Goal: Task Accomplishment & Management: Use online tool/utility

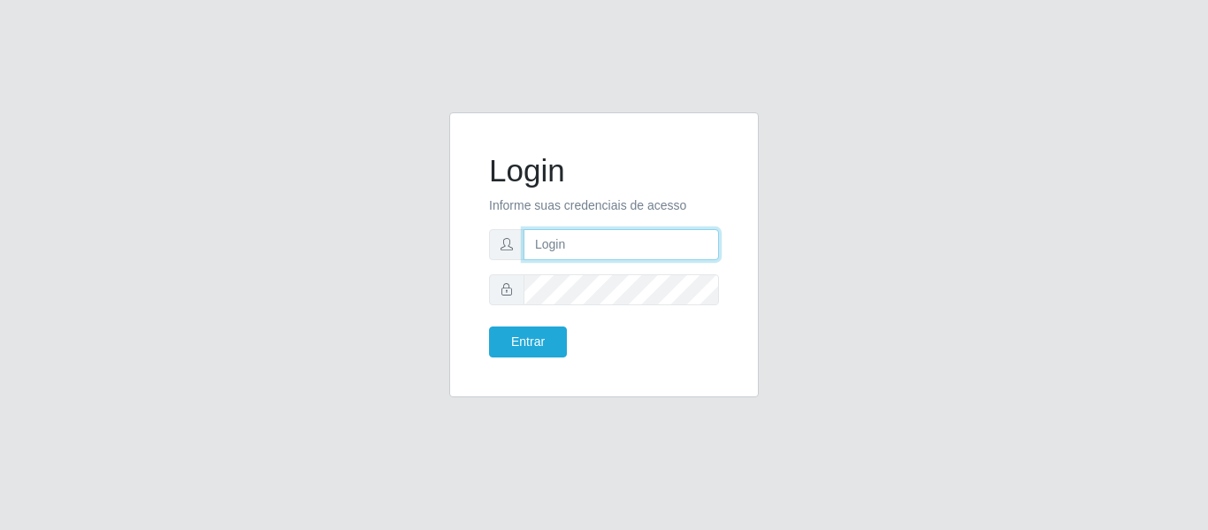
drag, startPoint x: 0, startPoint y: 0, endPoint x: 568, endPoint y: 244, distance: 617.8
click at [568, 244] on input "text" at bounding box center [620, 244] width 195 height 31
type input "[EMAIL_ADDRESS][DOMAIN_NAME]"
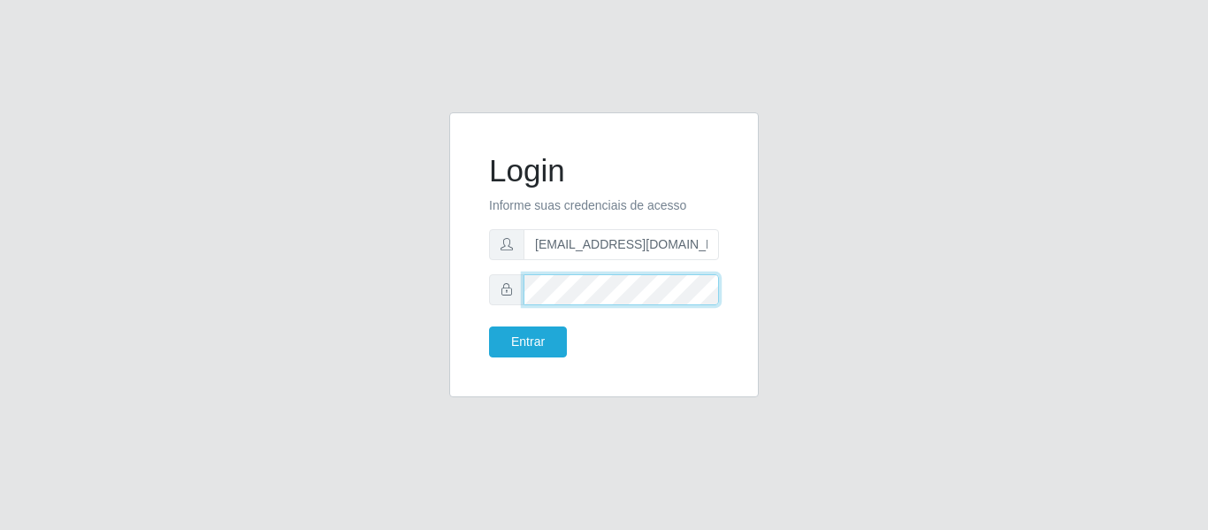
click at [489, 326] on button "Entrar" at bounding box center [528, 341] width 78 height 31
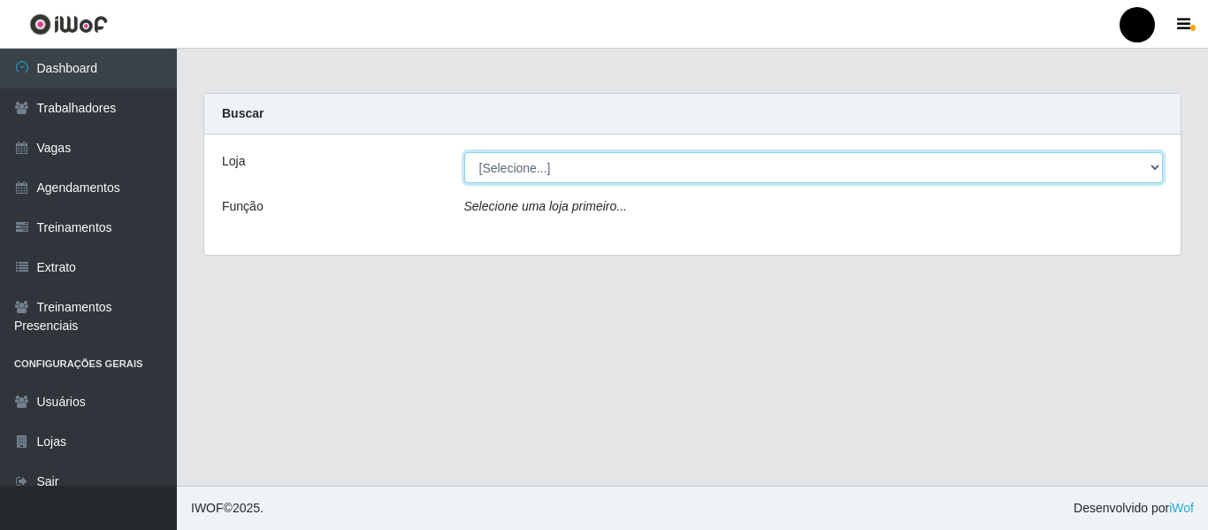
click at [1152, 166] on select "[Selecione...] SuperFácil Atacado - Emaús SuperFácil Atacado - Rodoviária Super…" at bounding box center [813, 167] width 699 height 31
select select "408"
click at [464, 152] on select "[Selecione...] SuperFácil Atacado - Emaús SuperFácil Atacado - Rodoviária Super…" at bounding box center [813, 167] width 699 height 31
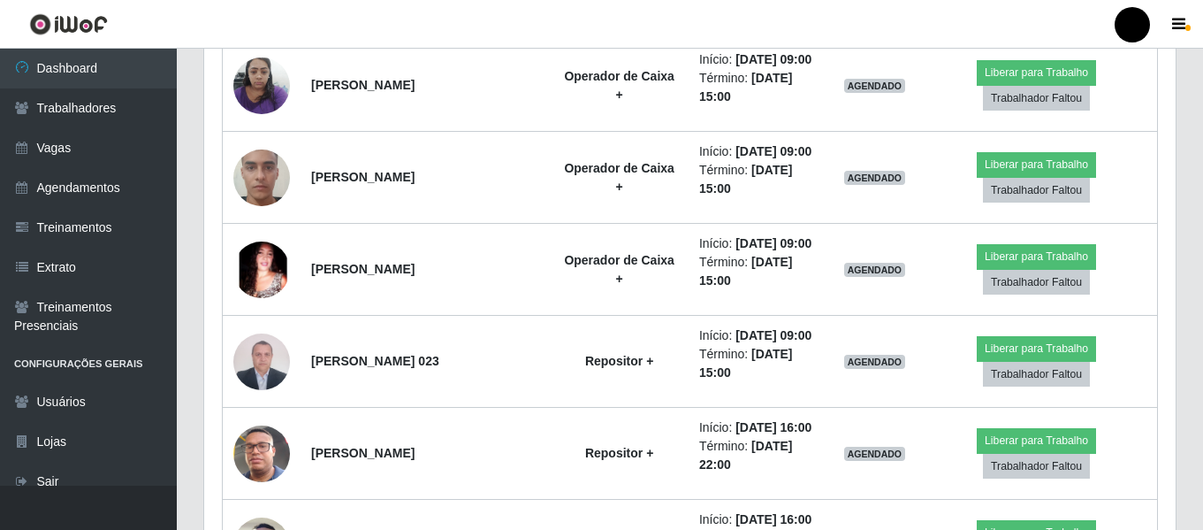
scroll to position [1125, 0]
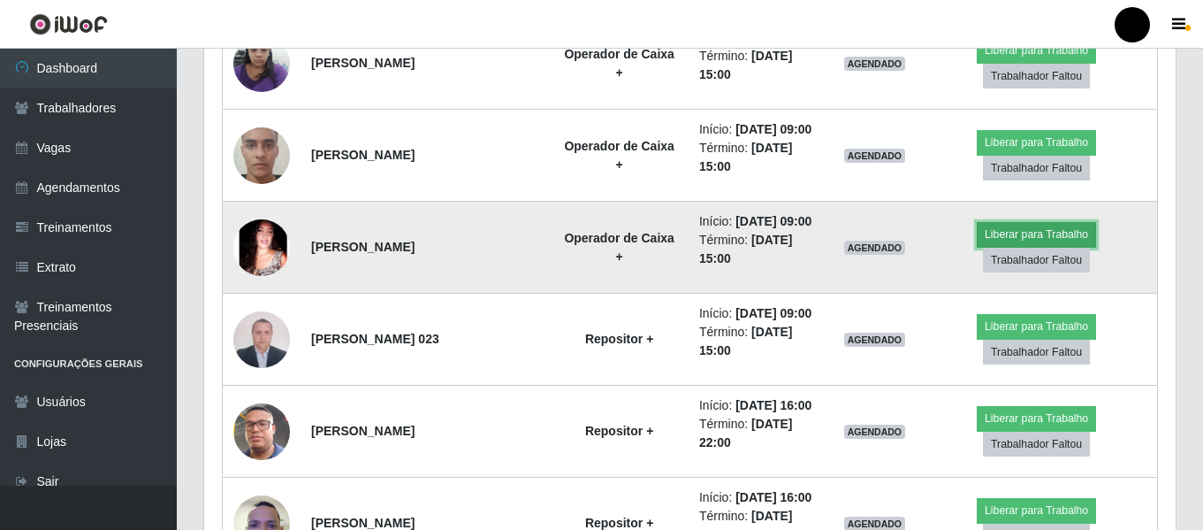
click at [1000, 237] on button "Liberar para Trabalho" at bounding box center [1036, 234] width 119 height 25
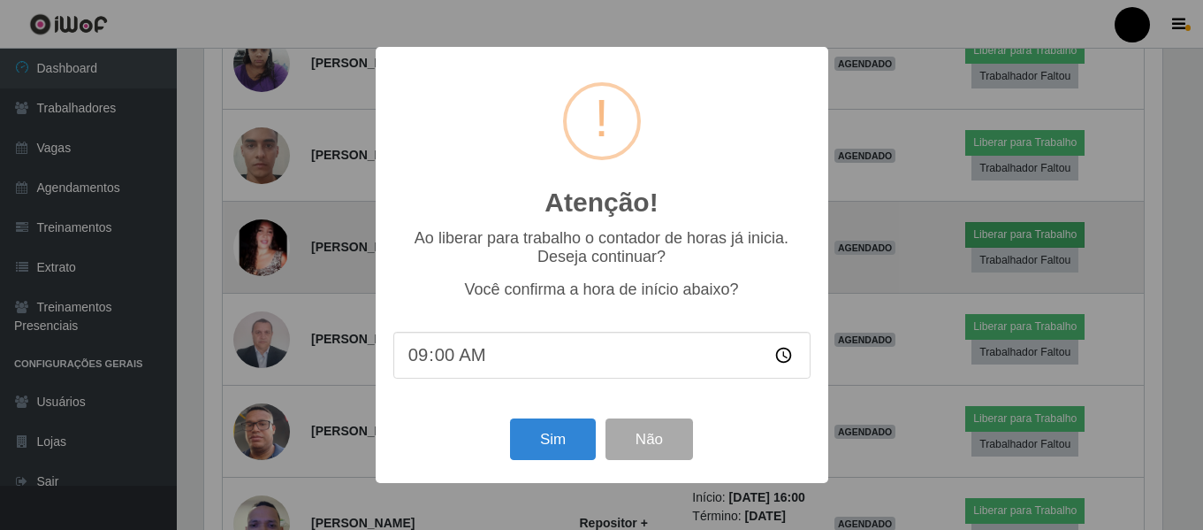
scroll to position [367, 963]
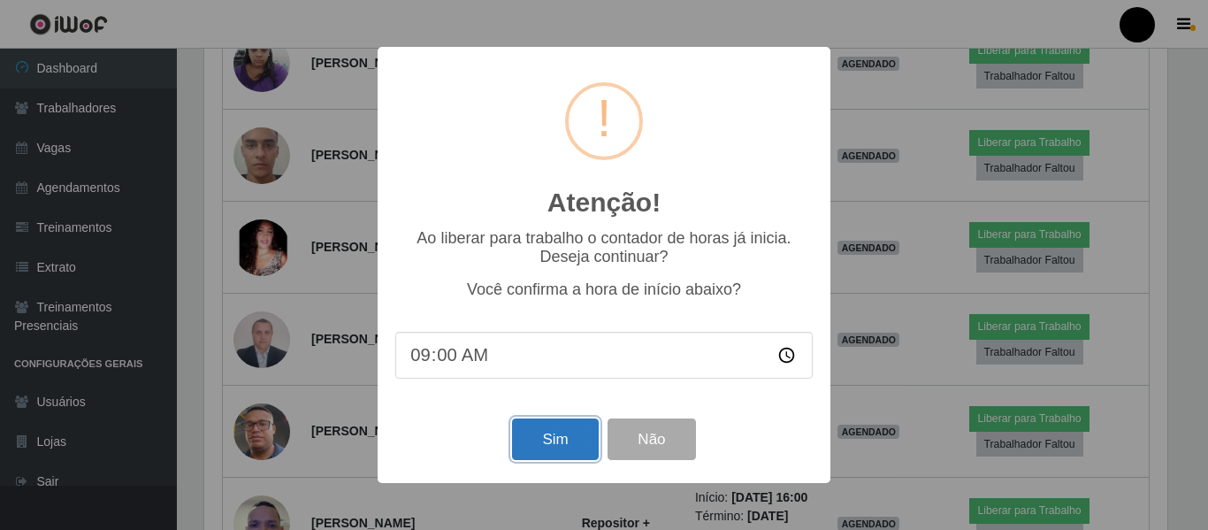
click at [586, 430] on button "Sim" at bounding box center [555, 439] width 86 height 42
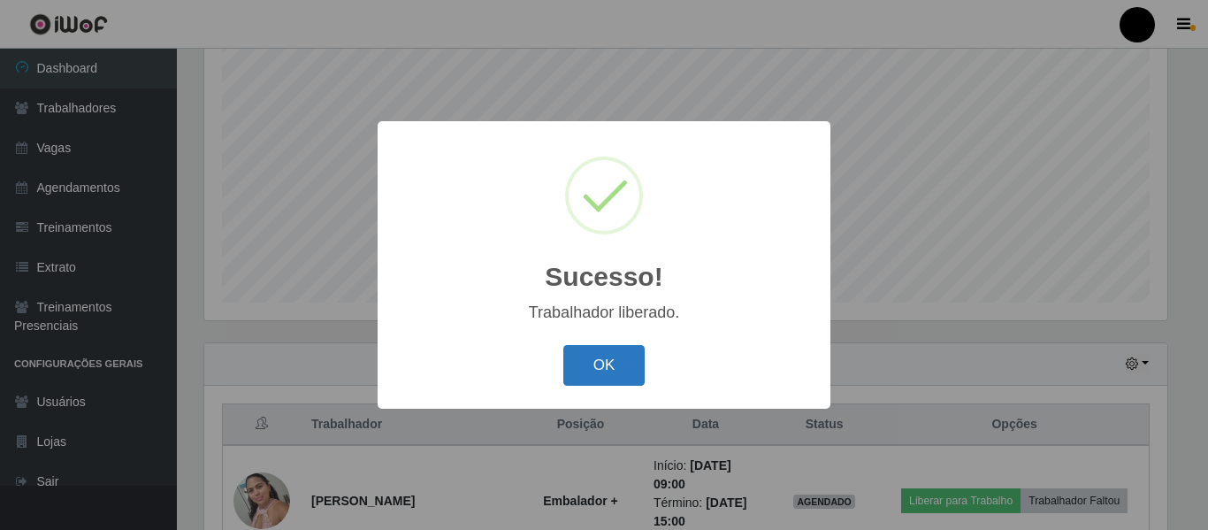
click at [610, 352] on button "OK" at bounding box center [604, 366] width 82 height 42
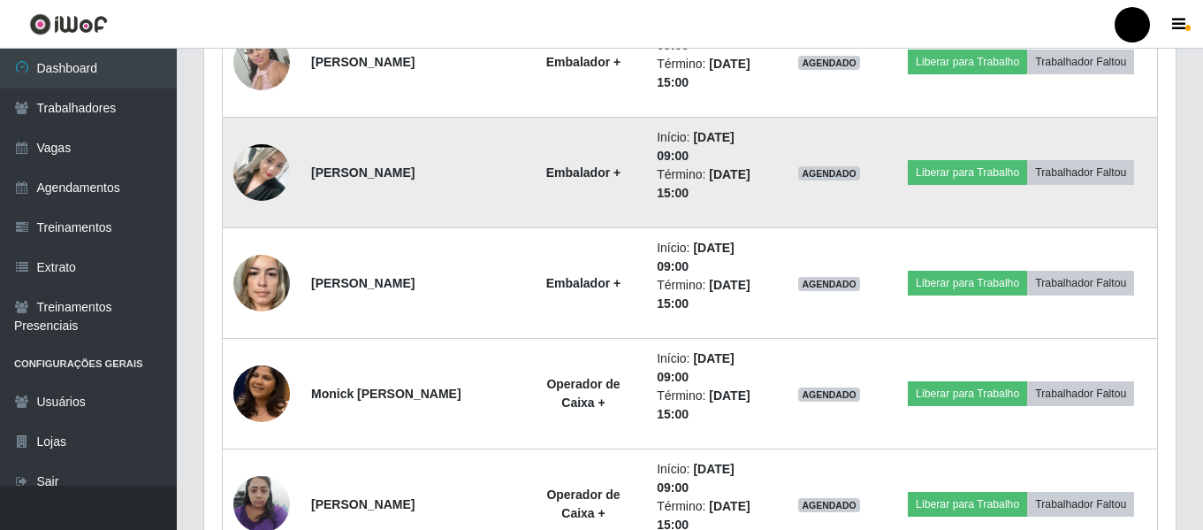
scroll to position [772, 0]
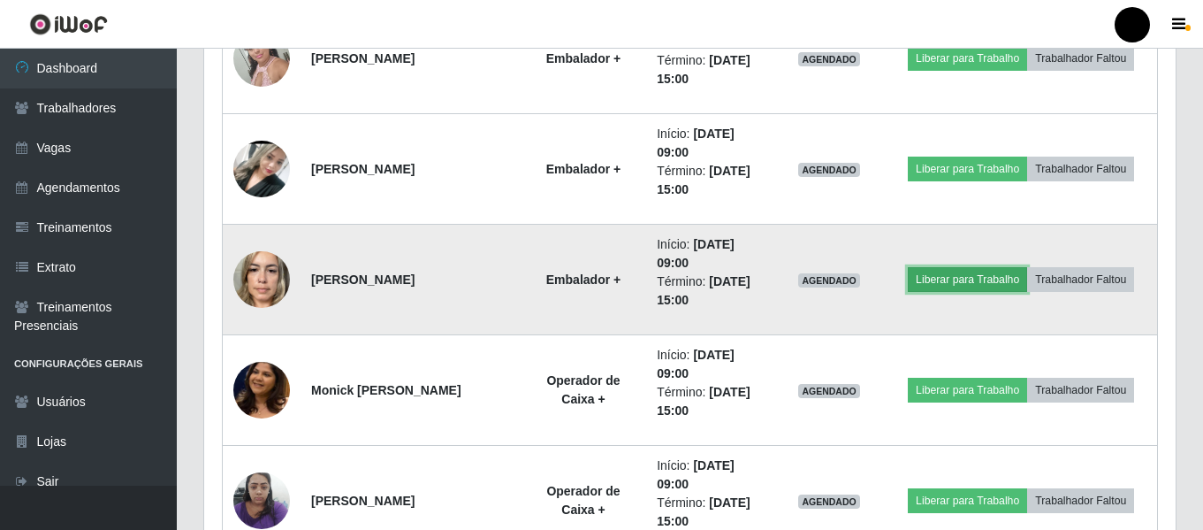
click at [941, 277] on button "Liberar para Trabalho" at bounding box center [967, 279] width 119 height 25
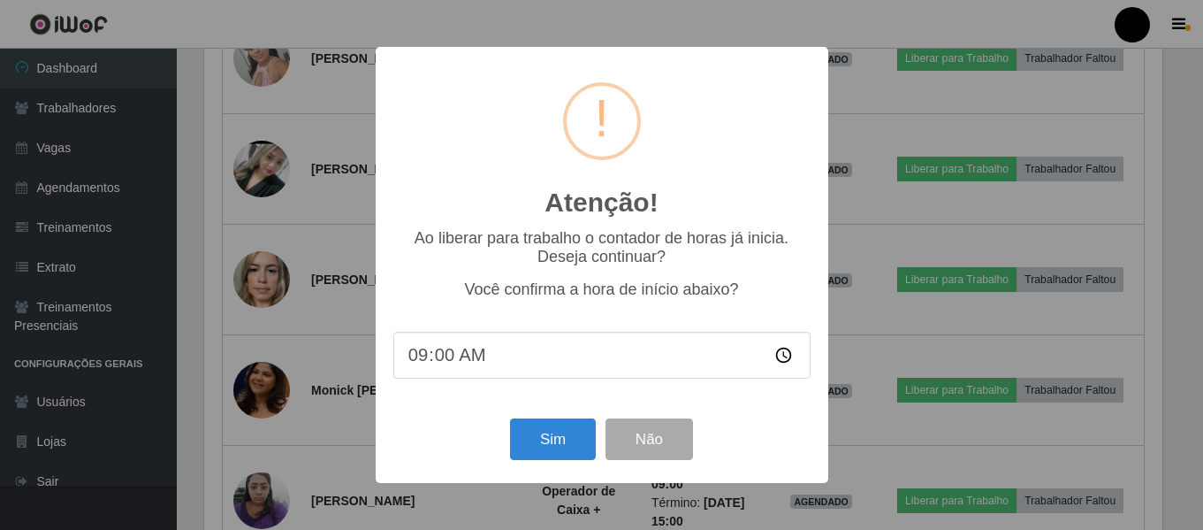
scroll to position [367, 963]
click at [578, 431] on button "Sim" at bounding box center [555, 439] width 86 height 42
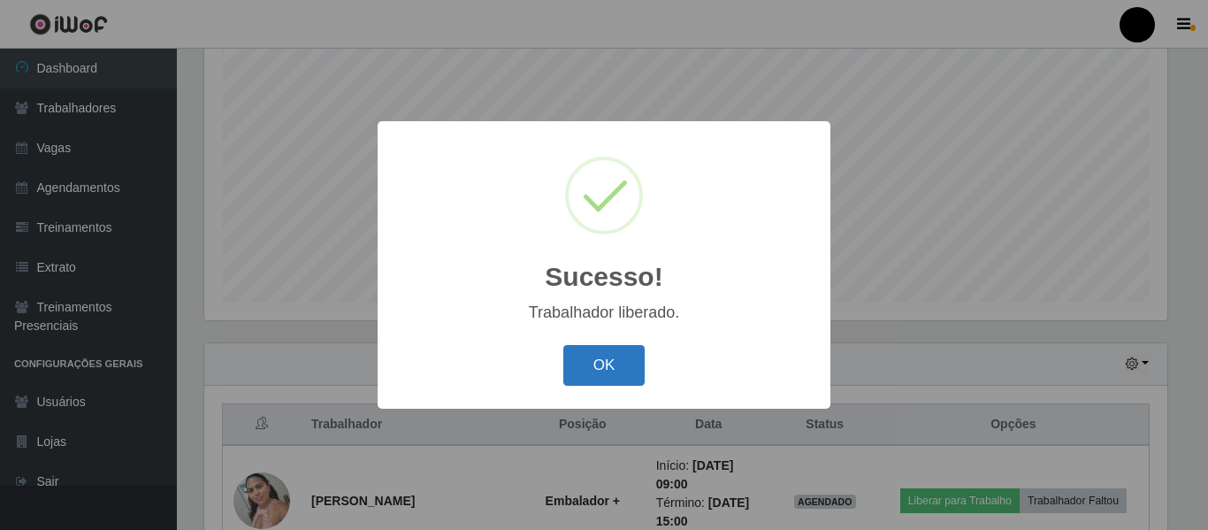
click at [628, 372] on button "OK" at bounding box center [604, 366] width 82 height 42
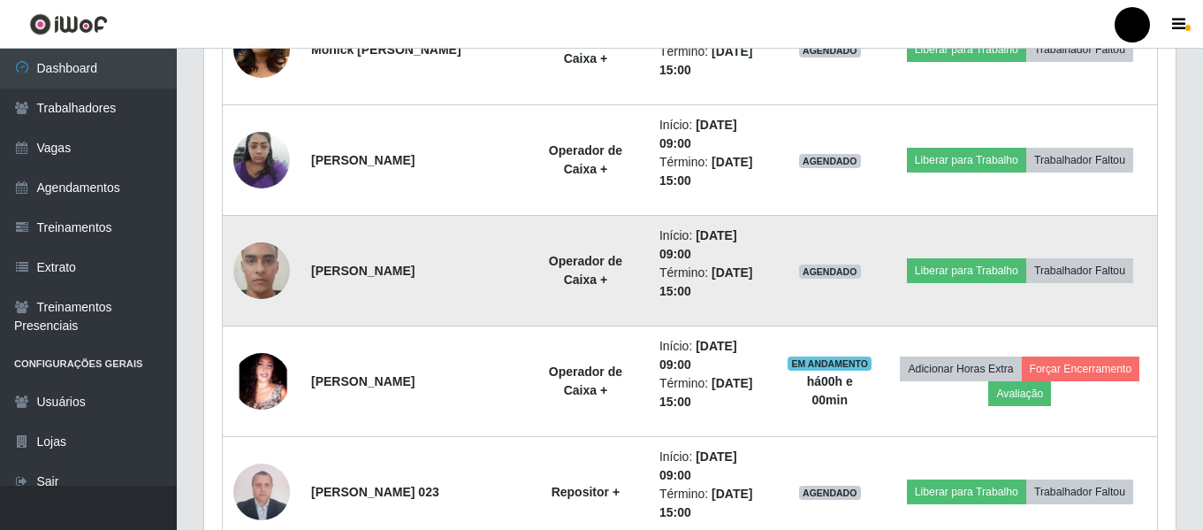
scroll to position [1214, 0]
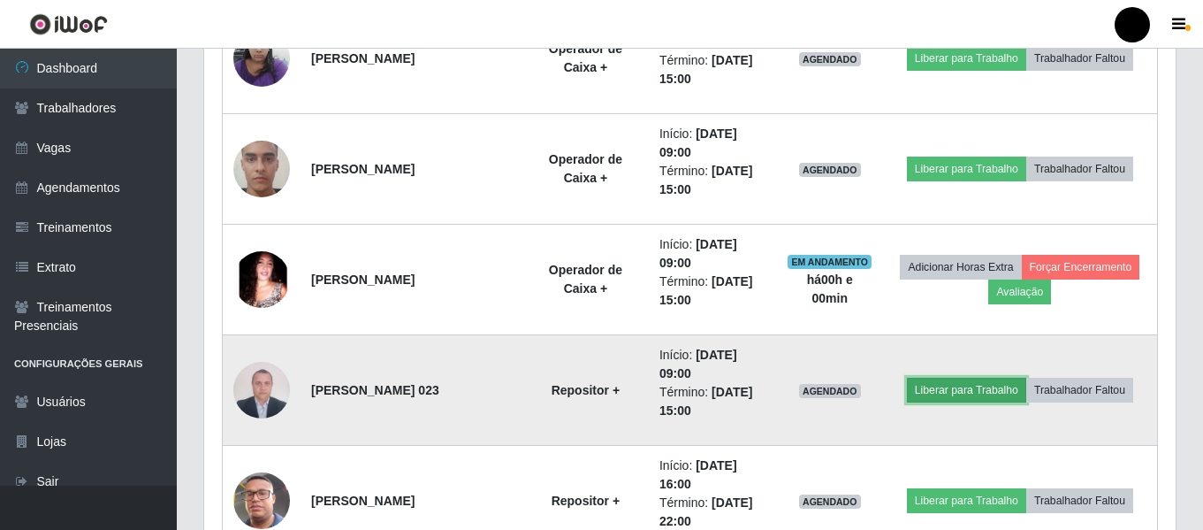
click at [941, 396] on button "Liberar para Trabalho" at bounding box center [966, 389] width 119 height 25
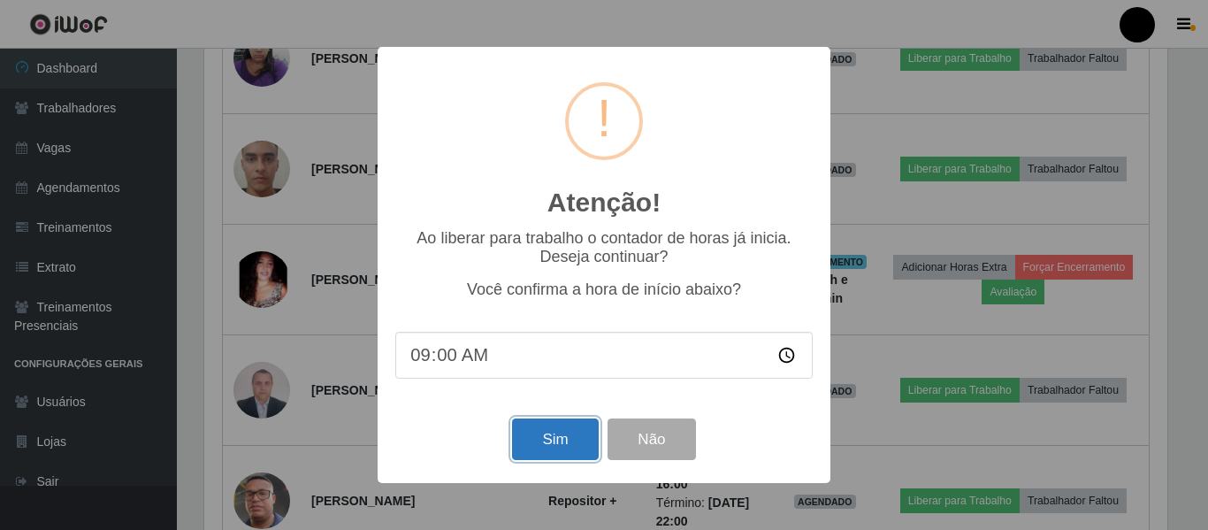
click at [548, 440] on button "Sim" at bounding box center [555, 439] width 86 height 42
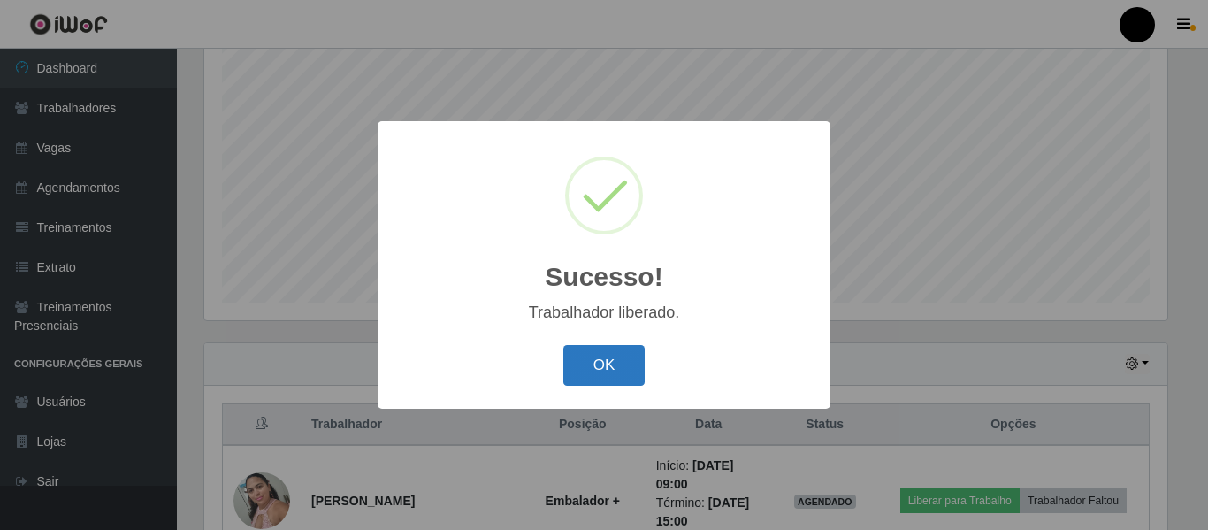
click at [635, 362] on button "OK" at bounding box center [604, 366] width 82 height 42
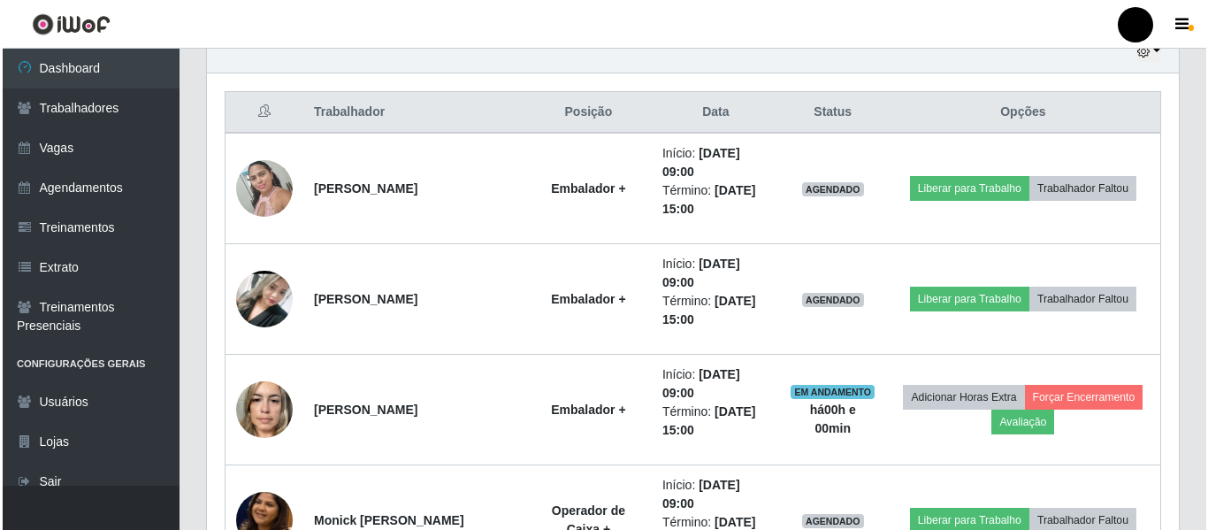
scroll to position [683, 0]
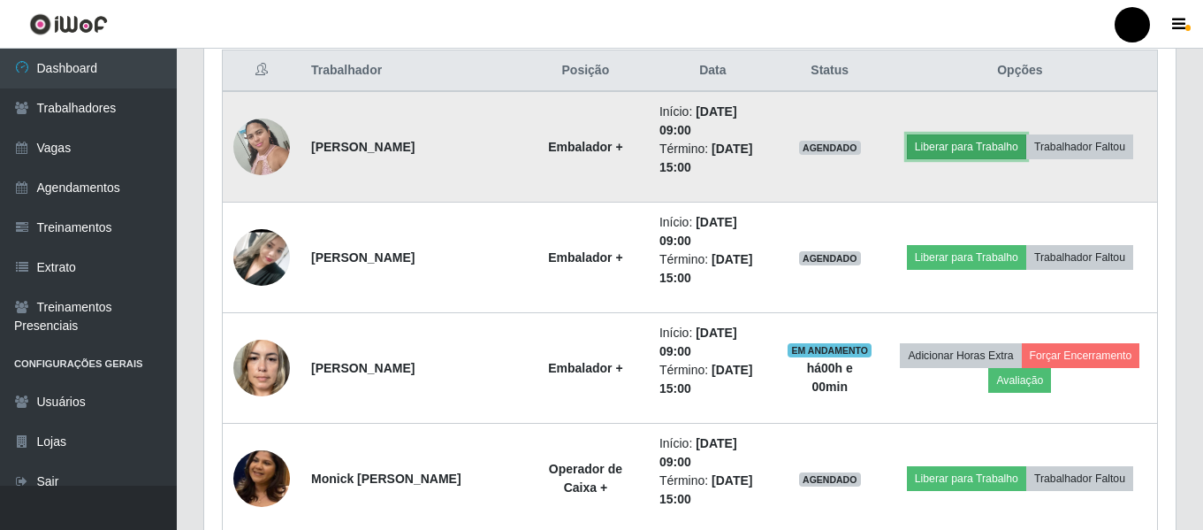
click at [936, 155] on button "Liberar para Trabalho" at bounding box center [966, 146] width 119 height 25
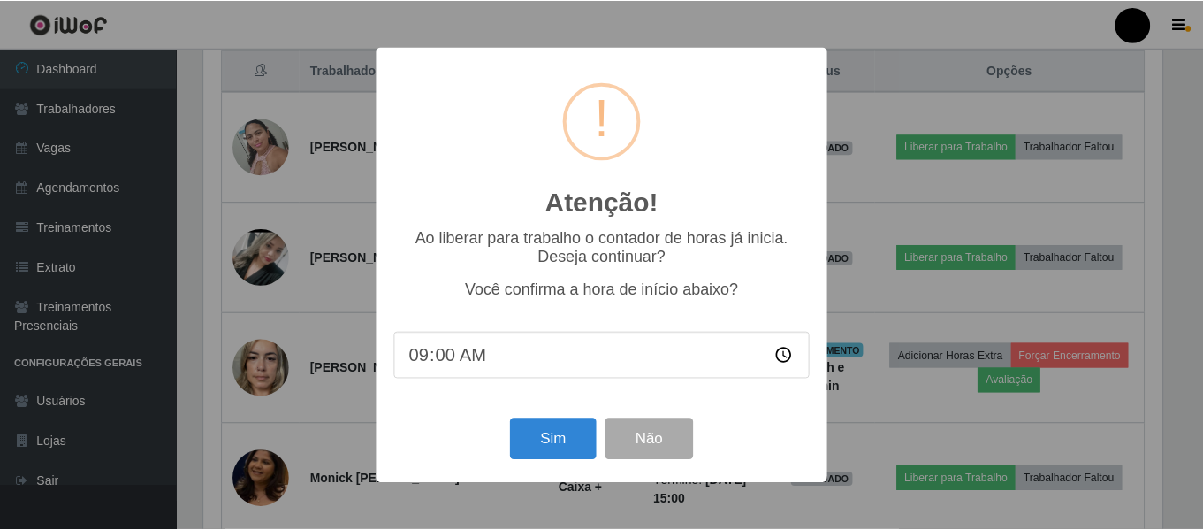
scroll to position [367, 963]
click at [558, 446] on button "Sim" at bounding box center [555, 439] width 86 height 42
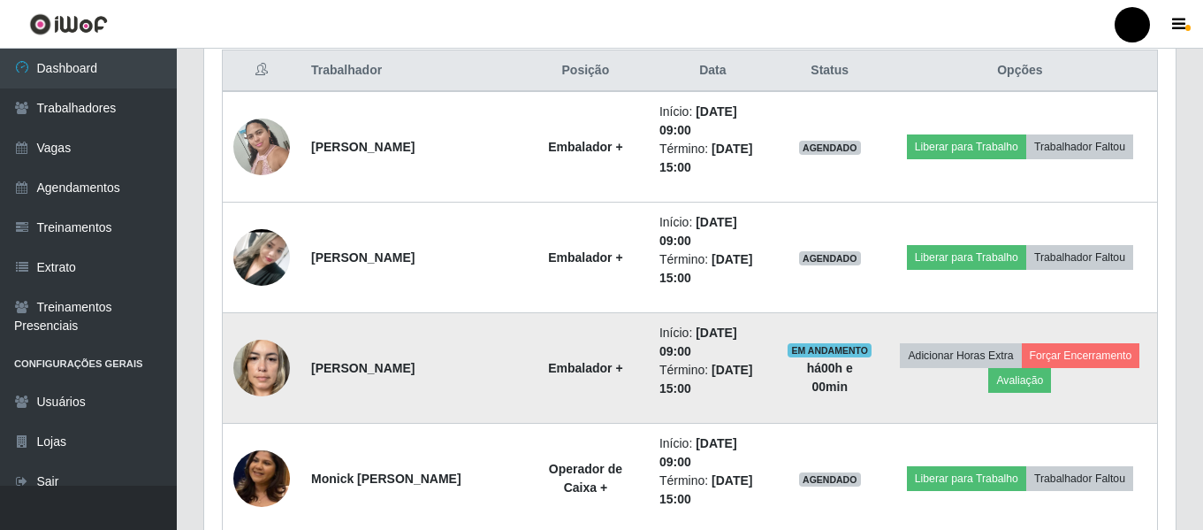
scroll to position [0, 0]
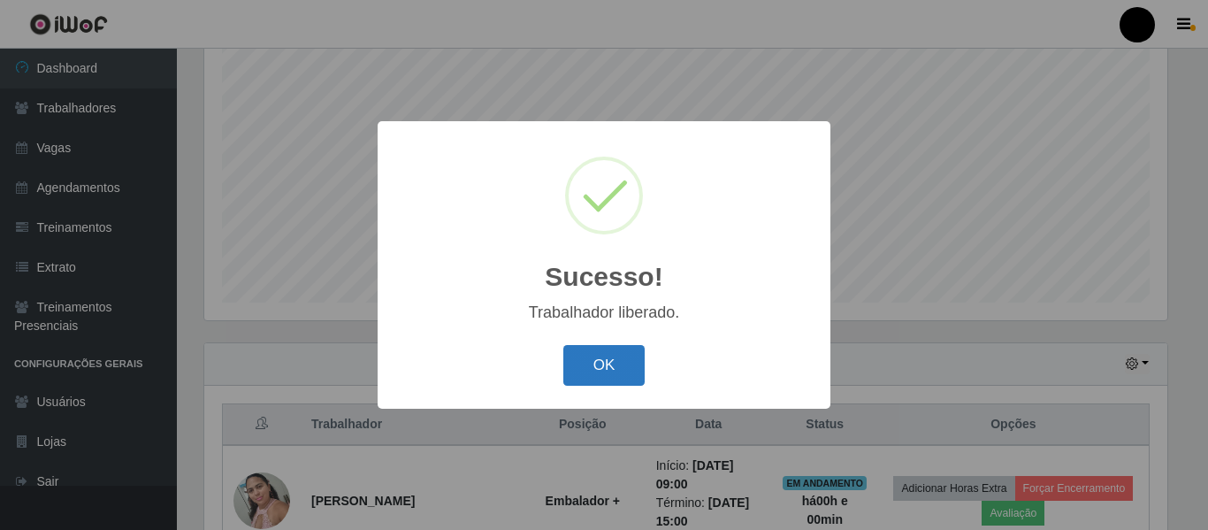
click at [603, 362] on button "OK" at bounding box center [604, 366] width 82 height 42
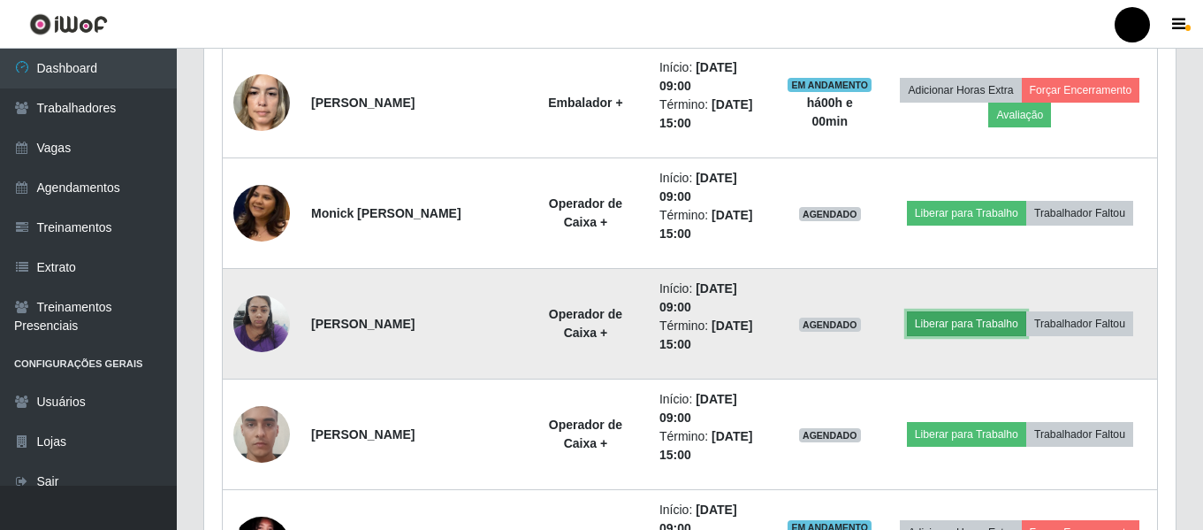
click at [989, 332] on button "Liberar para Trabalho" at bounding box center [966, 323] width 119 height 25
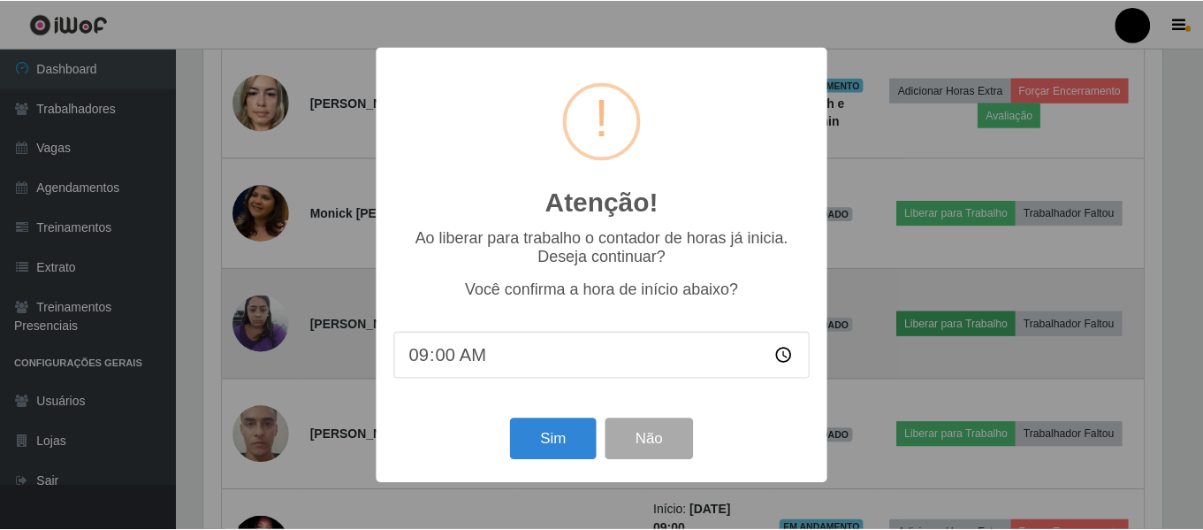
scroll to position [367, 963]
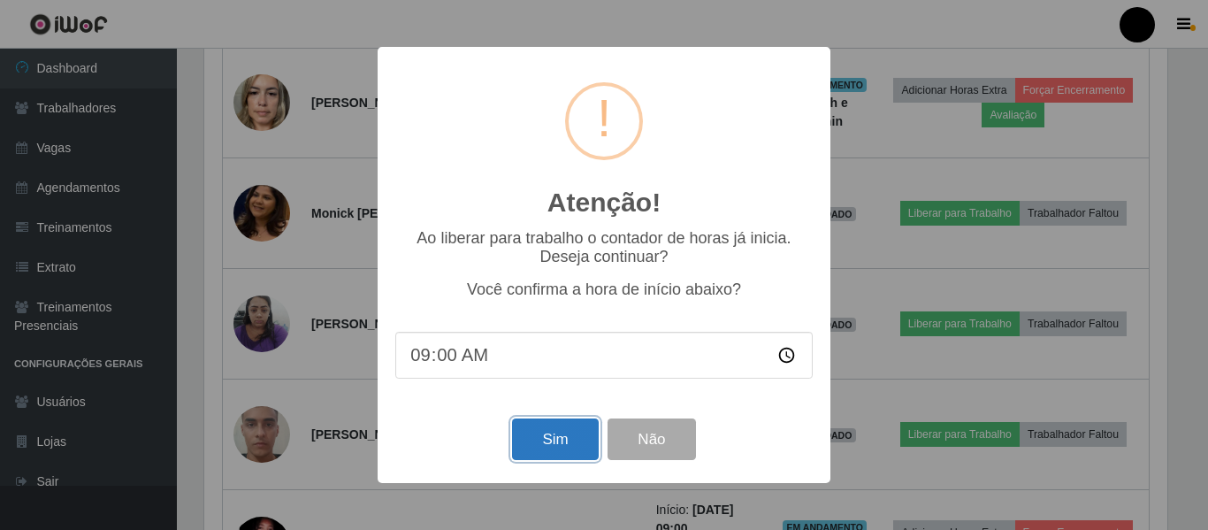
click at [570, 445] on button "Sim" at bounding box center [555, 439] width 86 height 42
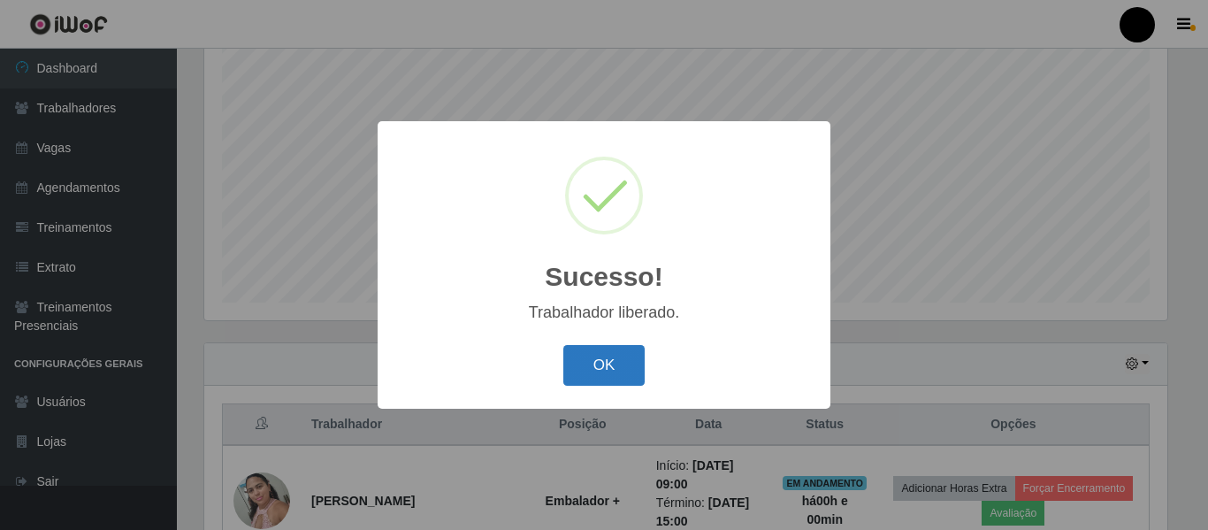
click at [604, 372] on button "OK" at bounding box center [604, 366] width 82 height 42
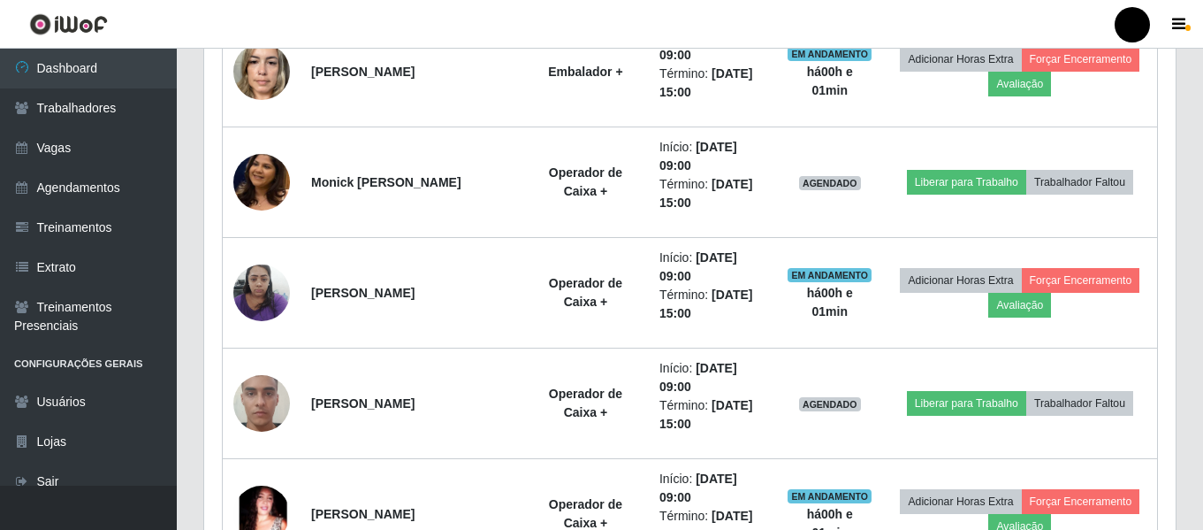
scroll to position [949, 0]
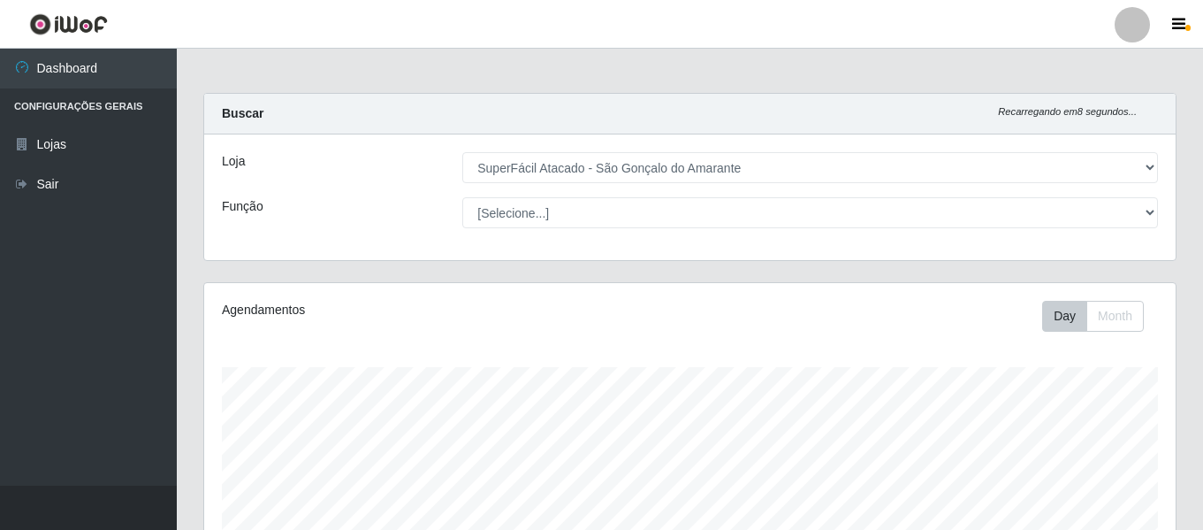
select select "408"
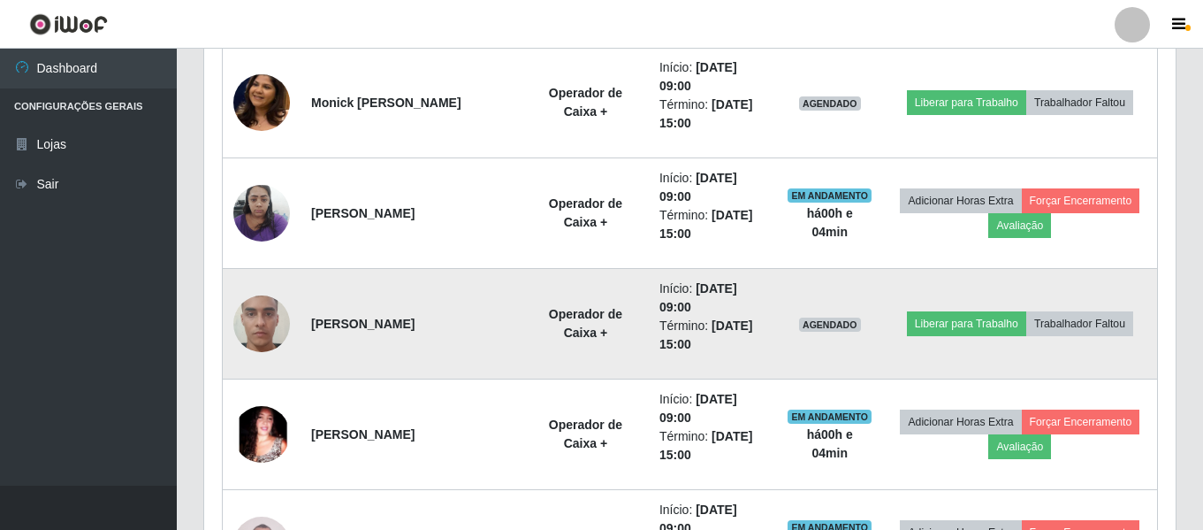
scroll to position [1061, 0]
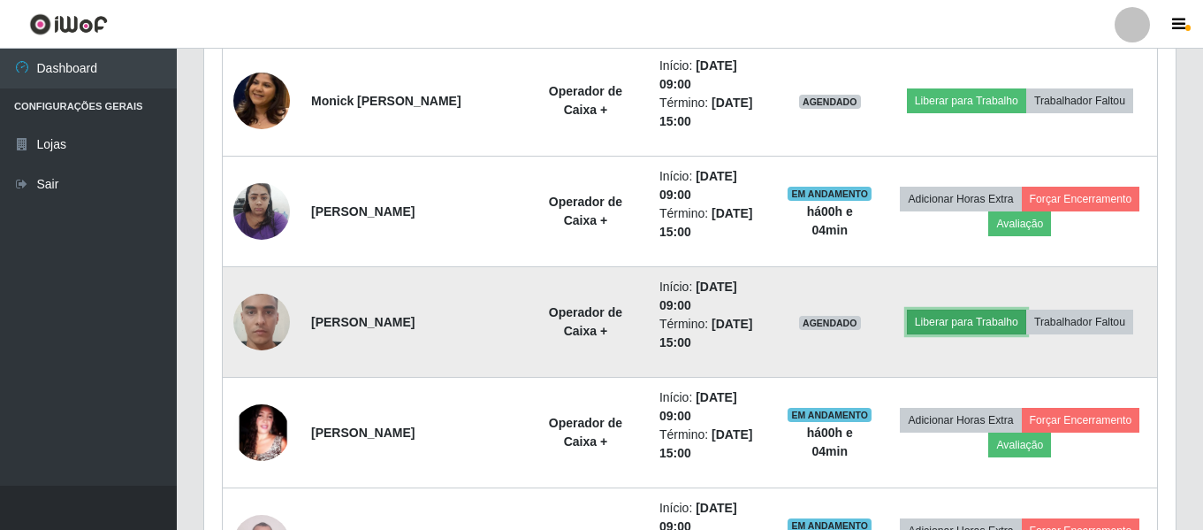
click at [992, 327] on button "Liberar para Trabalho" at bounding box center [966, 321] width 119 height 25
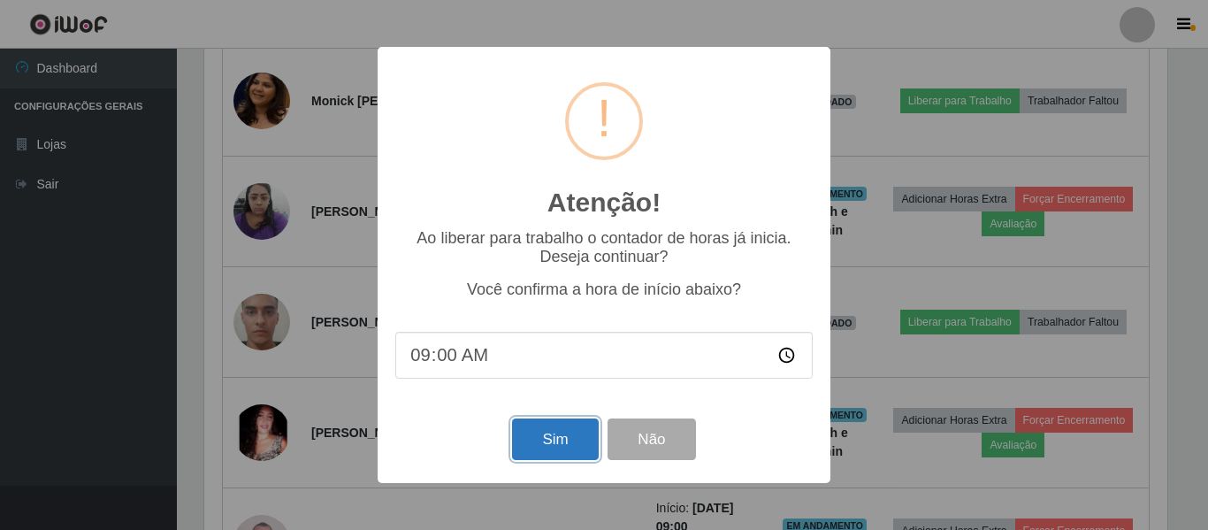
click at [547, 447] on button "Sim" at bounding box center [555, 439] width 86 height 42
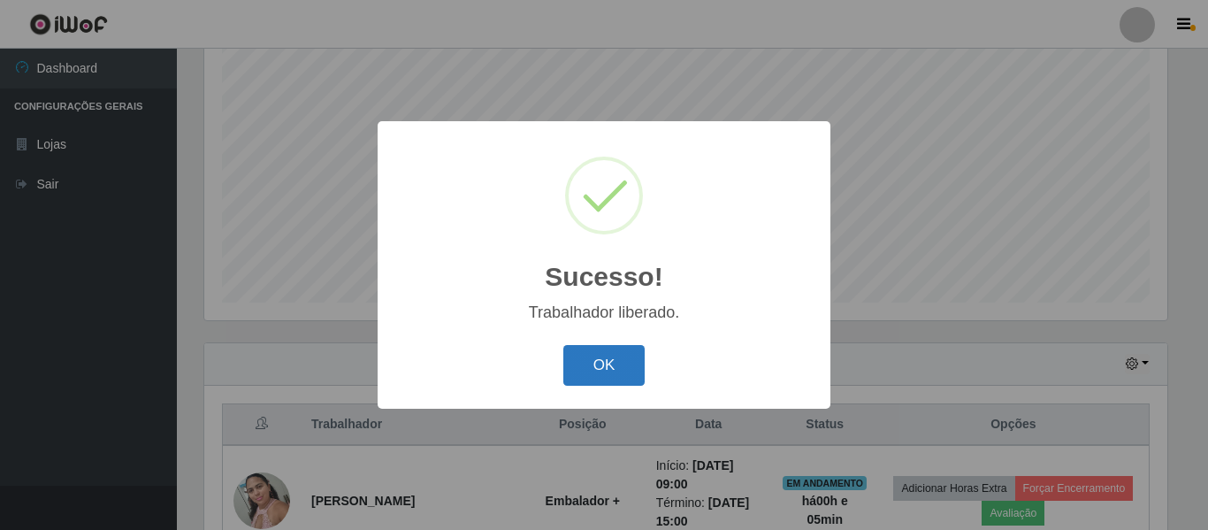
click at [595, 368] on button "OK" at bounding box center [604, 366] width 82 height 42
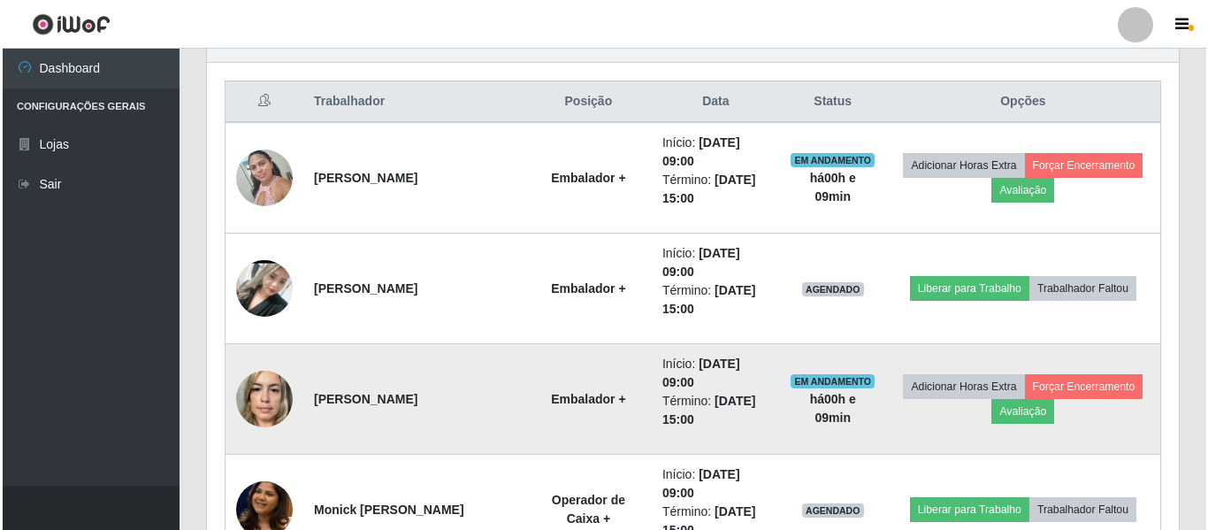
scroll to position [683, 0]
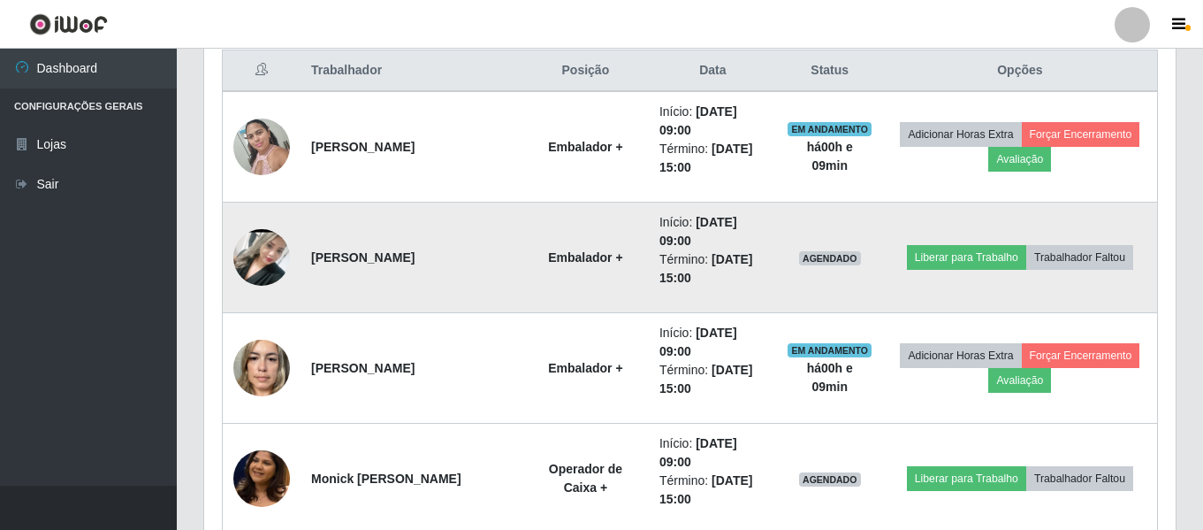
click at [276, 256] on img at bounding box center [261, 257] width 57 height 126
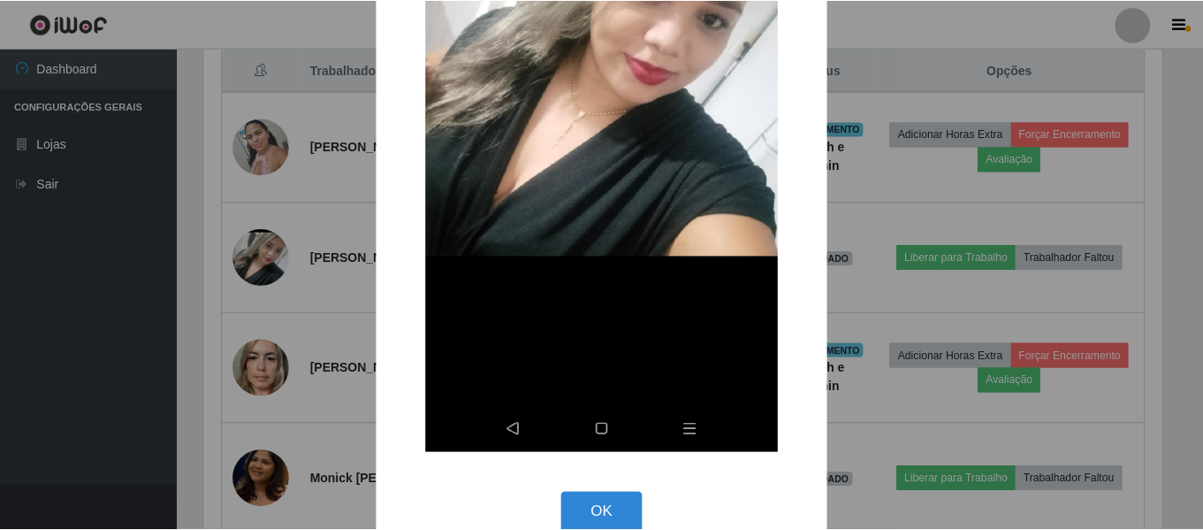
scroll to position [411, 0]
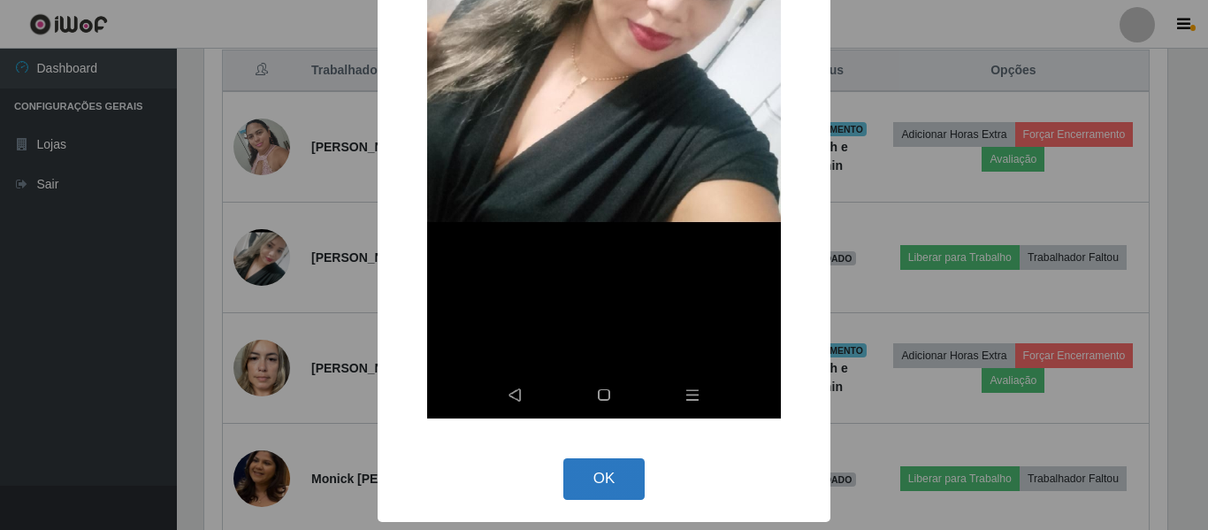
click at [588, 479] on button "OK" at bounding box center [604, 479] width 82 height 42
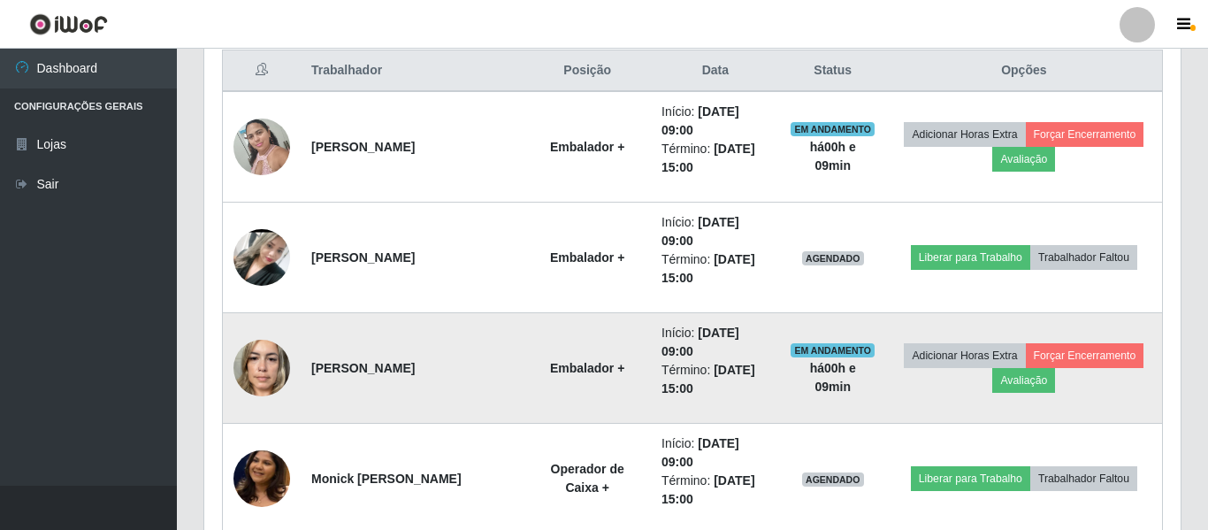
scroll to position [367, 972]
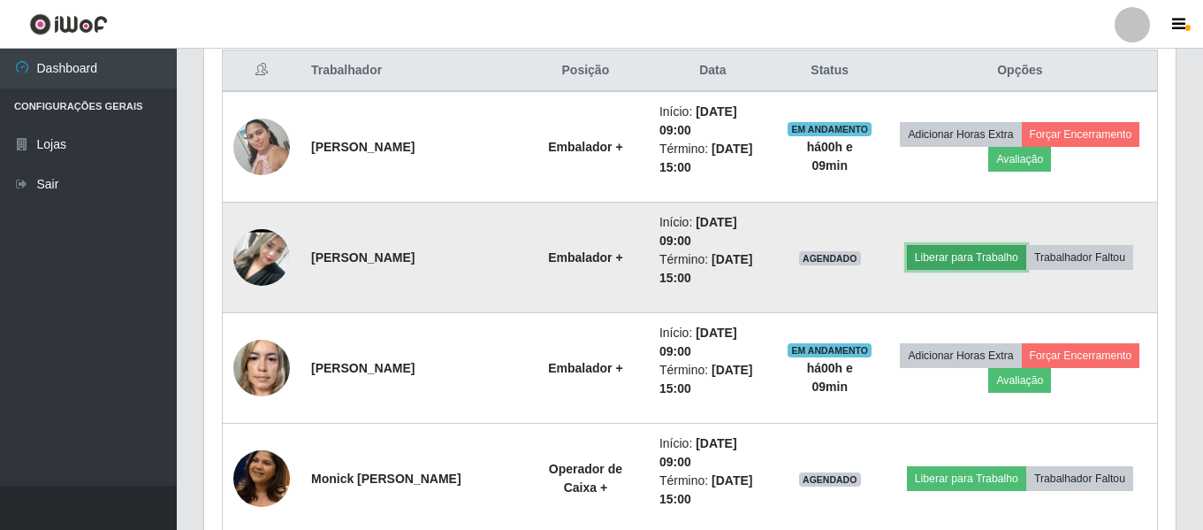
click at [981, 265] on button "Liberar para Trabalho" at bounding box center [966, 257] width 119 height 25
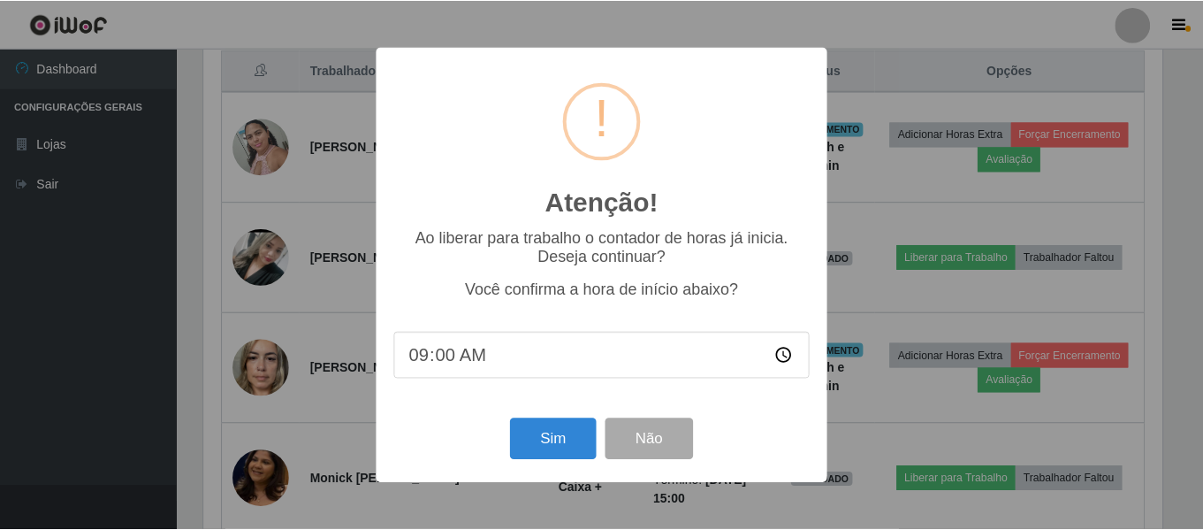
scroll to position [367, 963]
click at [563, 448] on button "Sim" at bounding box center [555, 439] width 86 height 42
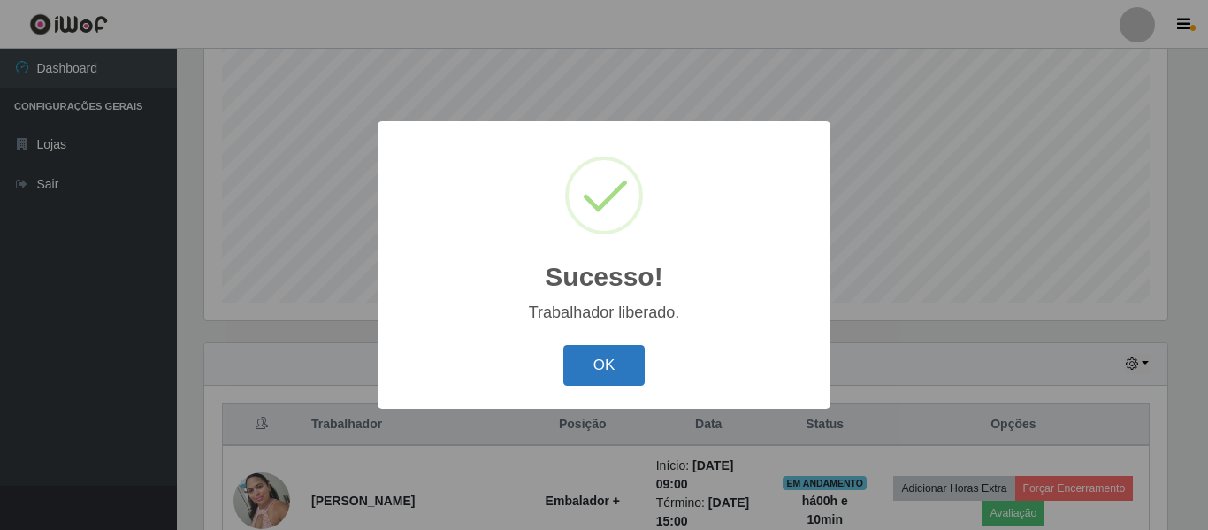
click at [629, 357] on button "OK" at bounding box center [604, 366] width 82 height 42
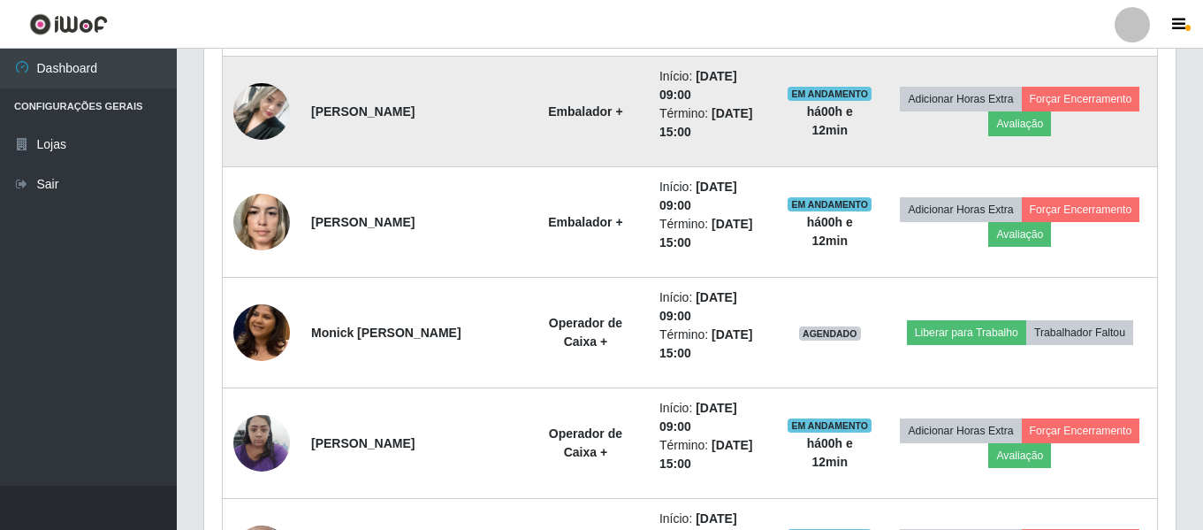
scroll to position [860, 0]
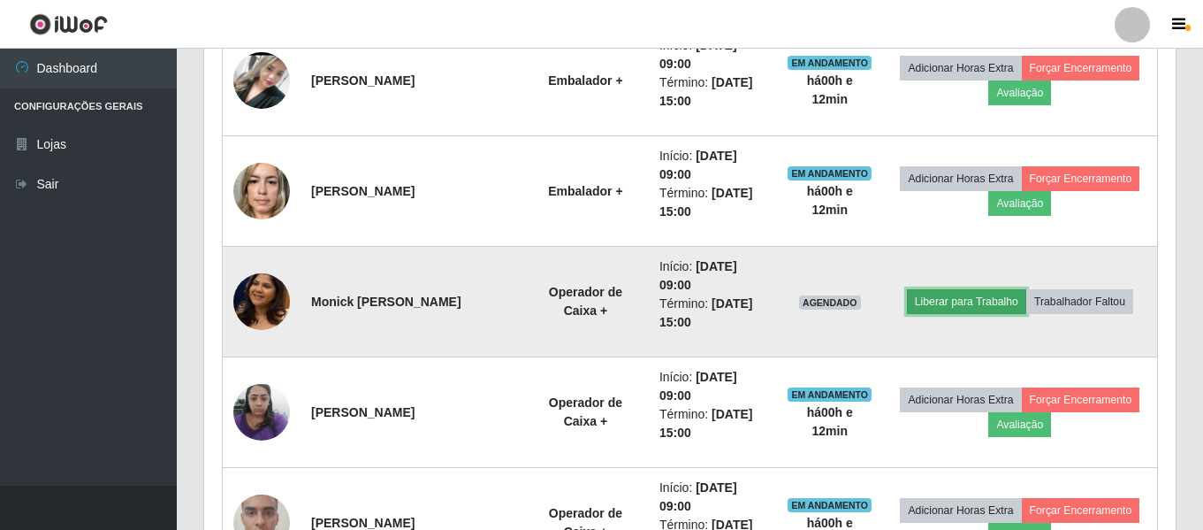
click at [926, 304] on button "Liberar para Trabalho" at bounding box center [966, 301] width 119 height 25
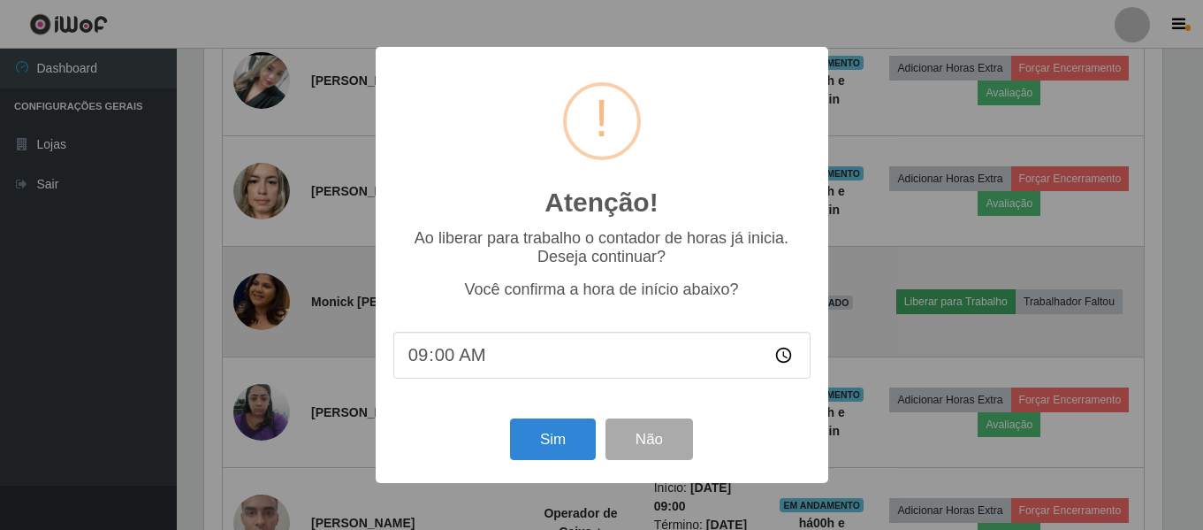
scroll to position [367, 963]
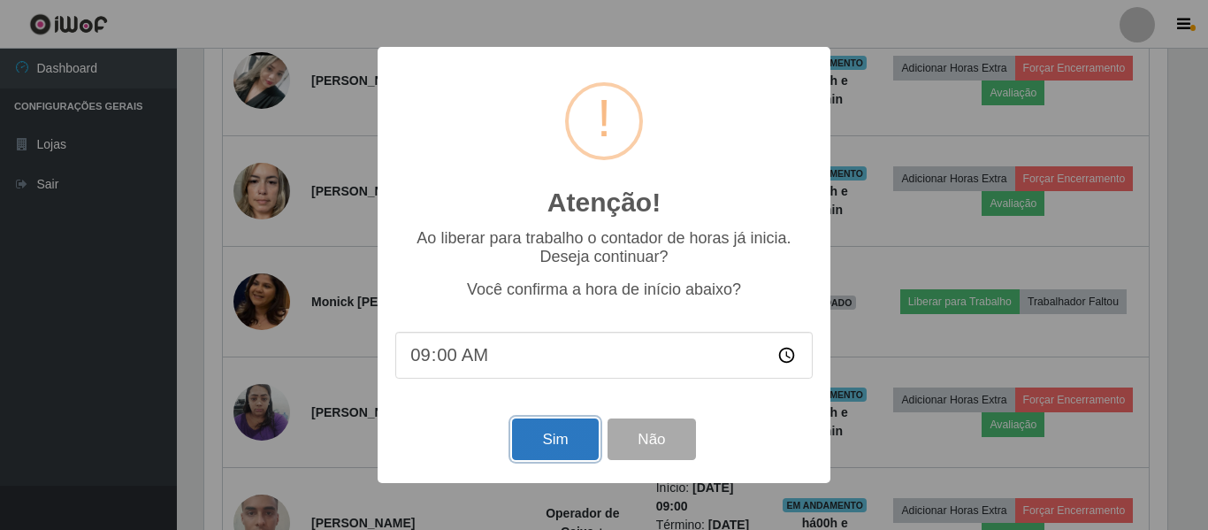
click at [568, 437] on button "Sim" at bounding box center [555, 439] width 86 height 42
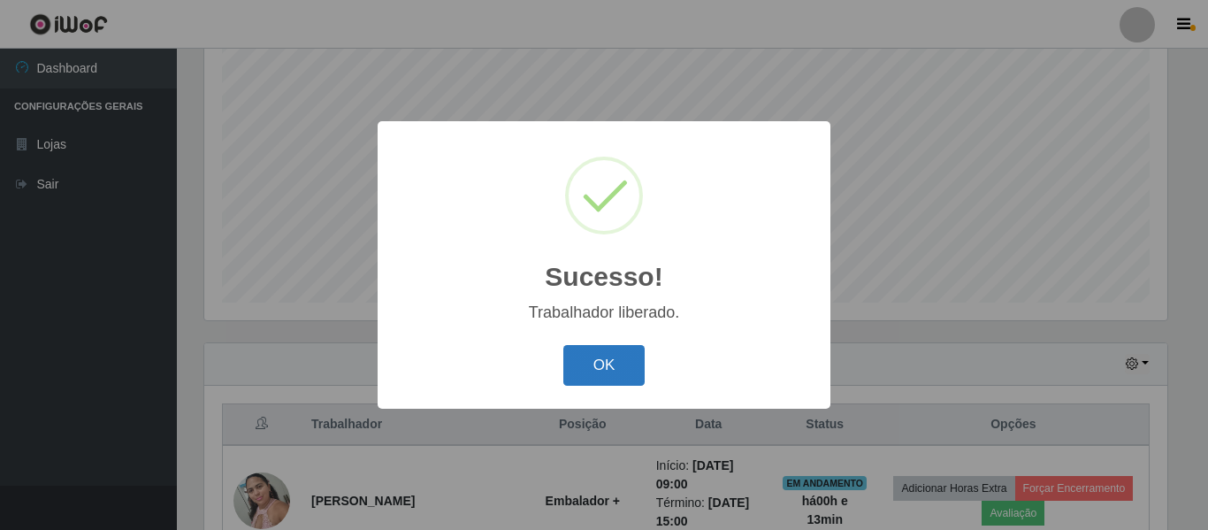
click at [586, 353] on button "OK" at bounding box center [604, 366] width 82 height 42
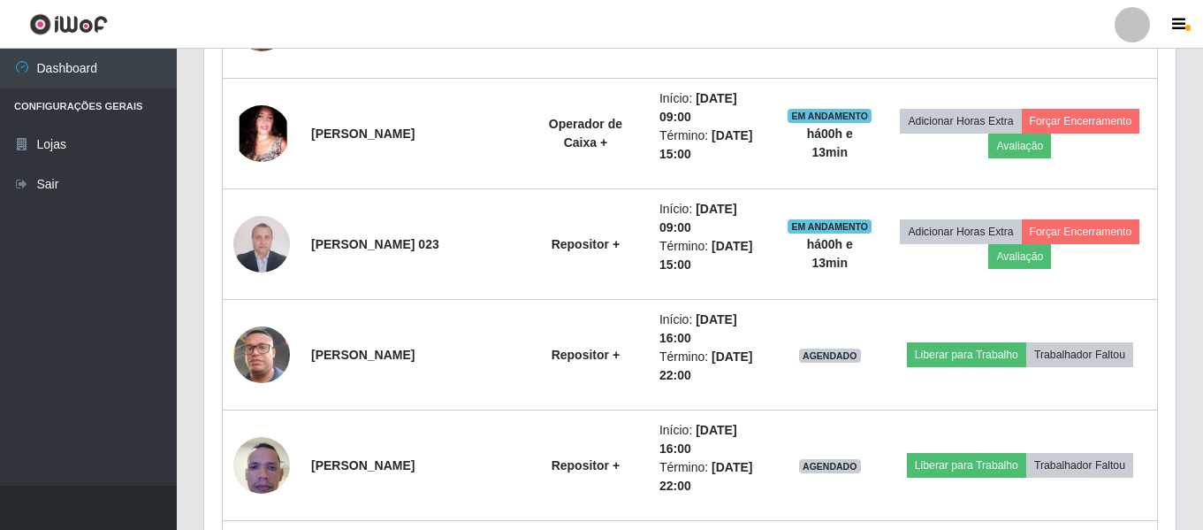
scroll to position [1391, 0]
